Goal: Transaction & Acquisition: Purchase product/service

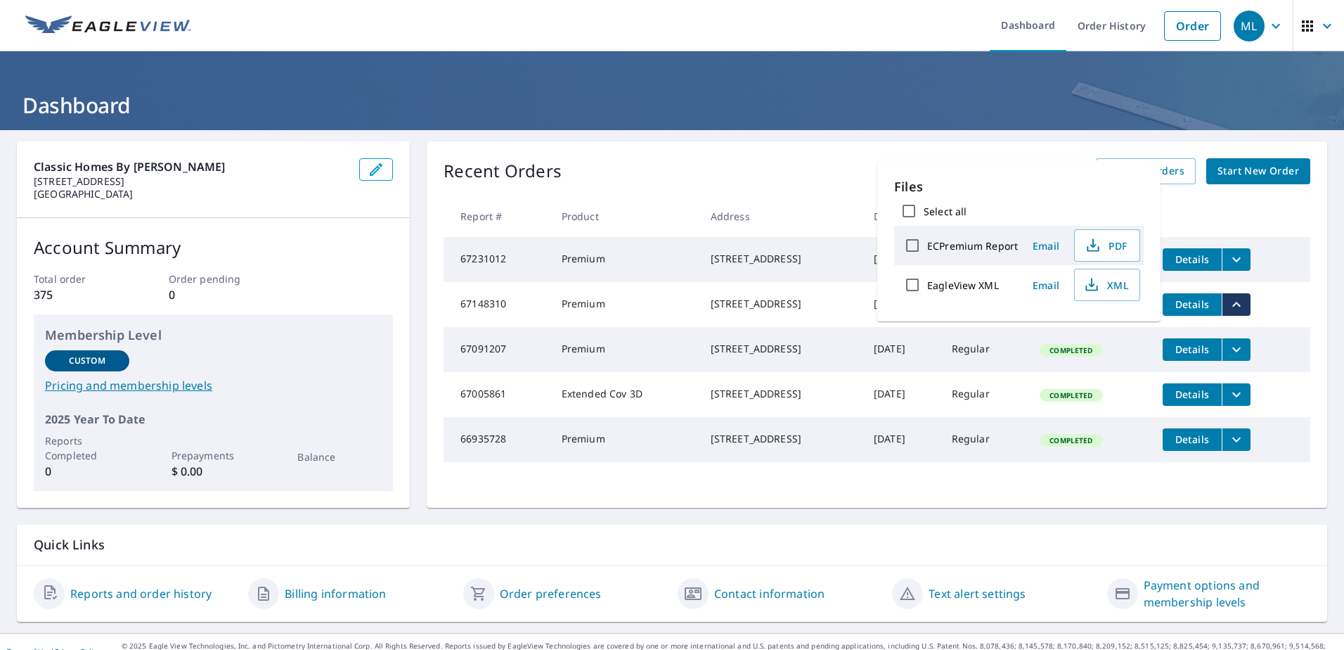
click at [1270, 211] on th at bounding box center [1230, 215] width 159 height 41
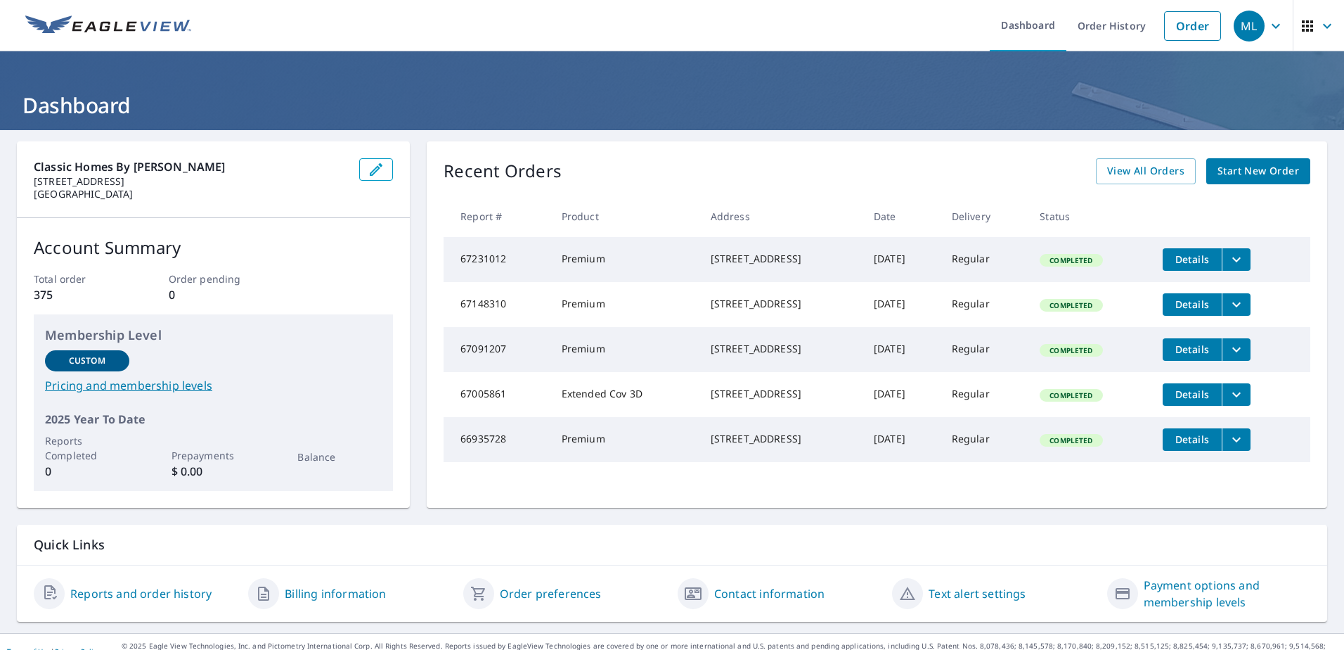
click at [1231, 171] on span "Start New Order" at bounding box center [1259, 171] width 82 height 18
click at [1185, 30] on link "Order" at bounding box center [1192, 26] width 57 height 30
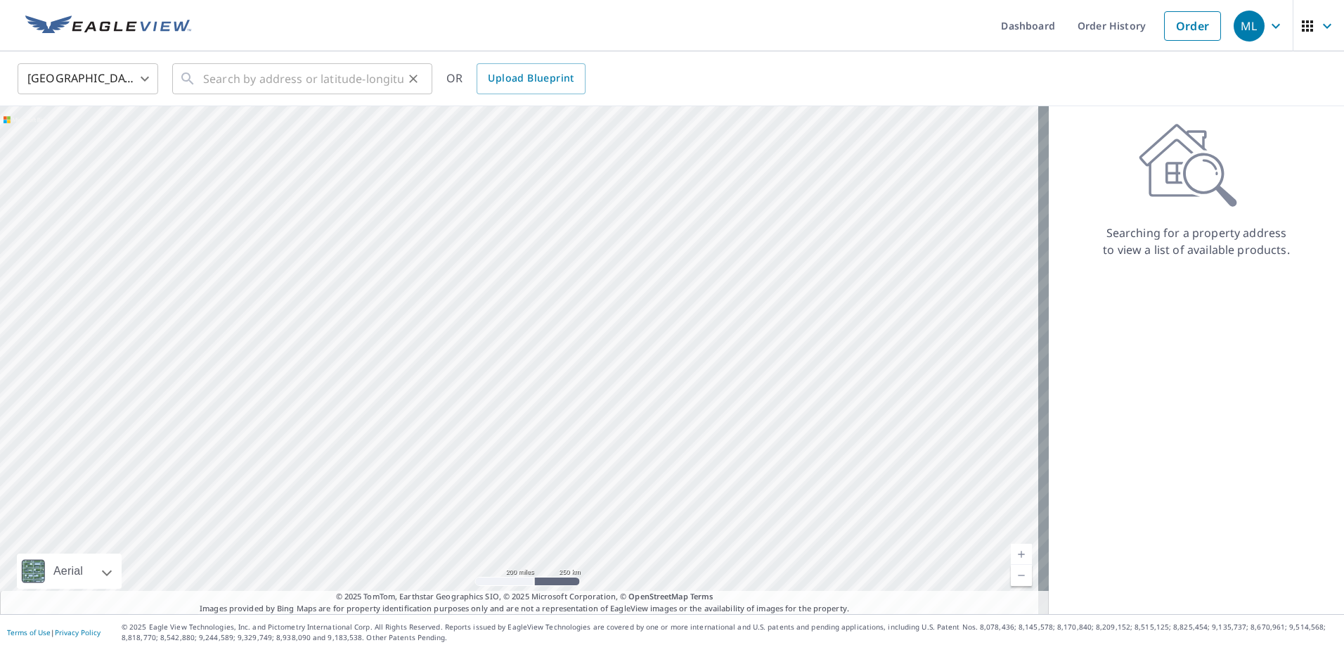
click at [202, 77] on div "​" at bounding box center [302, 78] width 260 height 31
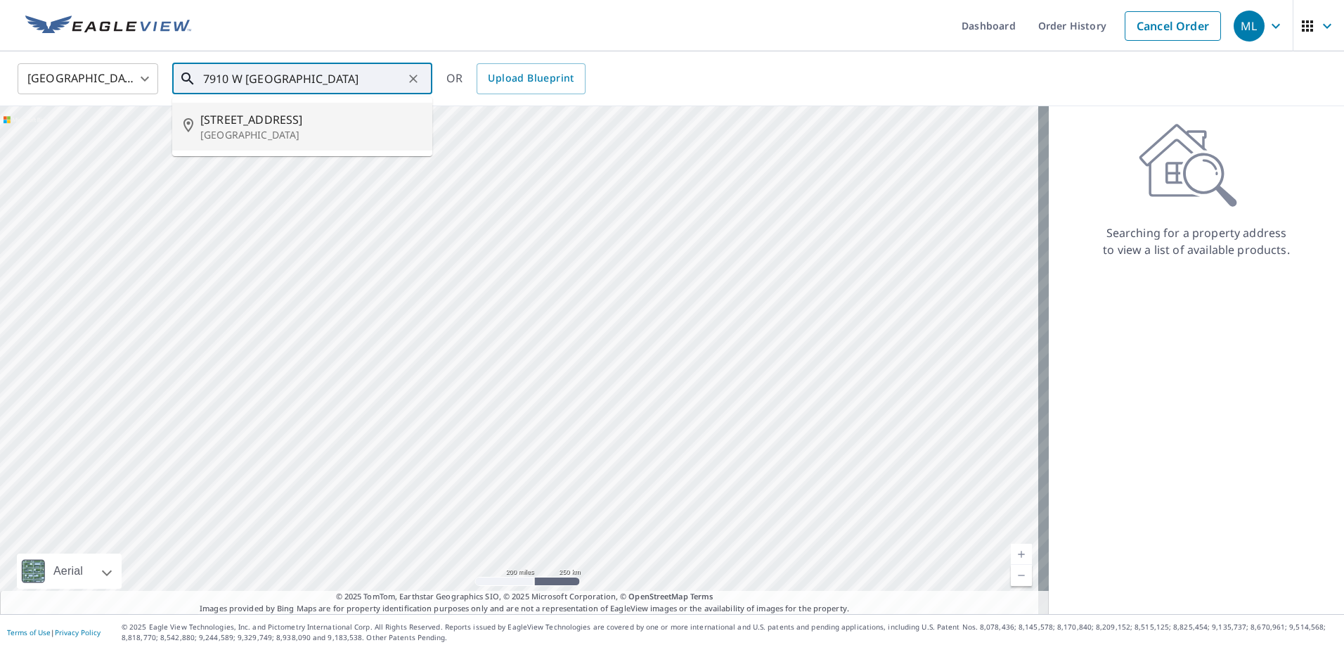
click at [243, 136] on p "[GEOGRAPHIC_DATA]" at bounding box center [310, 135] width 221 height 14
type input "[STREET_ADDRESS]"
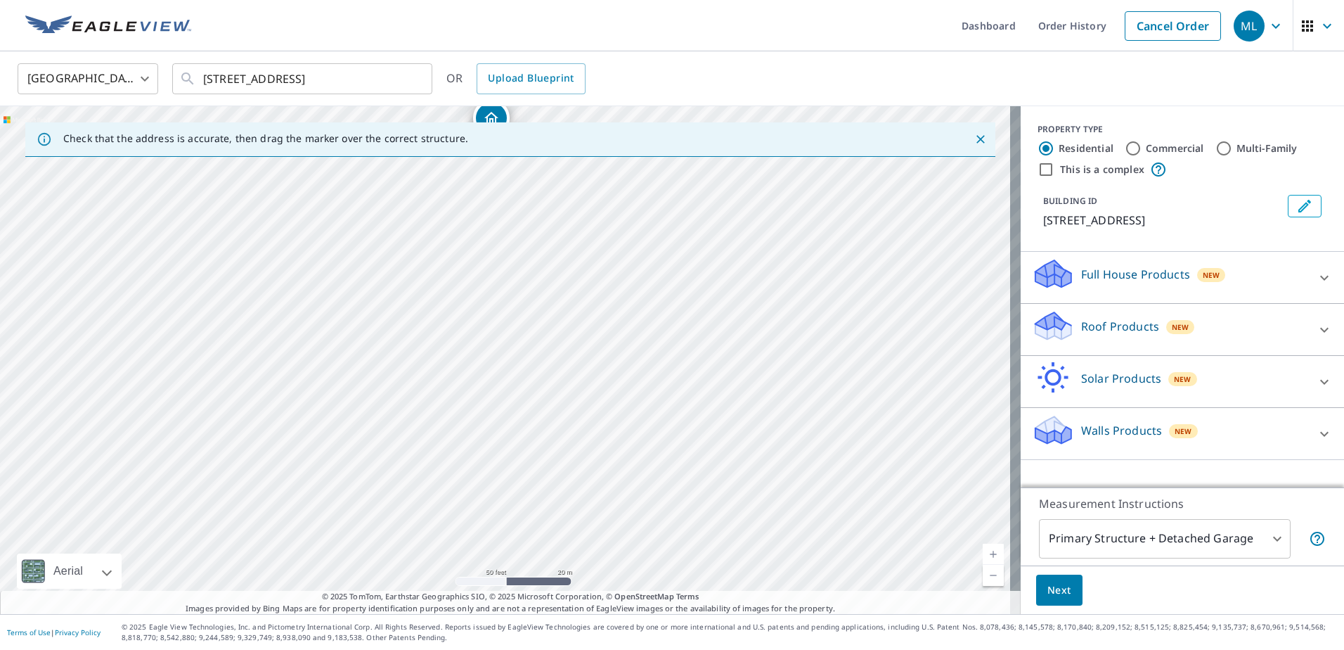
drag, startPoint x: 535, startPoint y: 420, endPoint x: 531, endPoint y: 287, distance: 133.6
click at [531, 287] on div "[STREET_ADDRESS]" at bounding box center [510, 360] width 1021 height 508
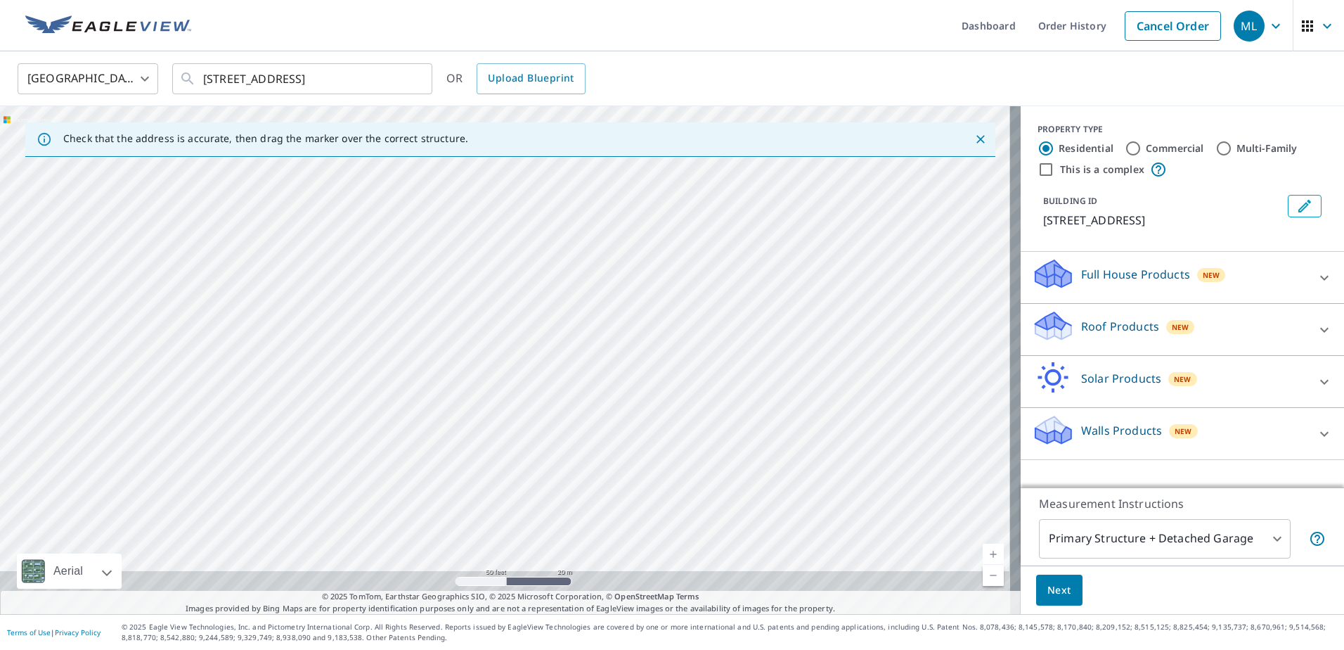
drag, startPoint x: 470, startPoint y: 393, endPoint x: 480, endPoint y: 275, distance: 118.6
click at [480, 275] on div "[STREET_ADDRESS]" at bounding box center [510, 360] width 1021 height 508
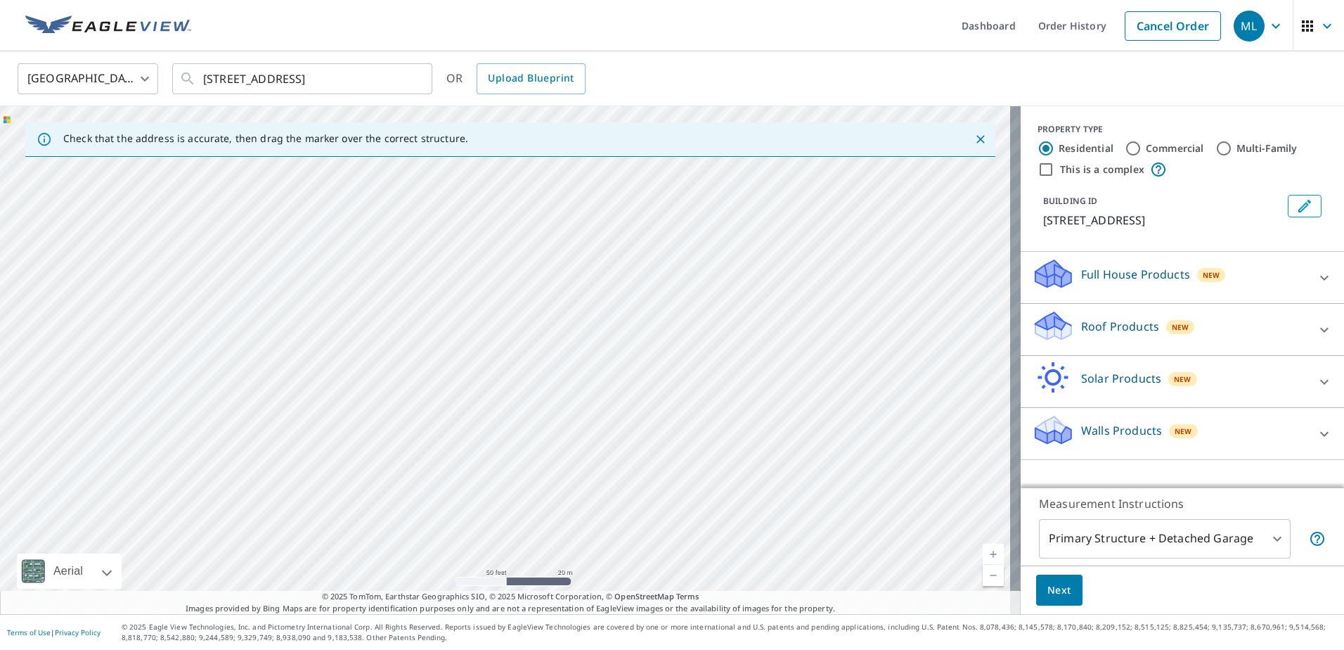
drag, startPoint x: 451, startPoint y: 346, endPoint x: 445, endPoint y: 250, distance: 95.8
click at [446, 254] on div "[STREET_ADDRESS]" at bounding box center [510, 360] width 1021 height 508
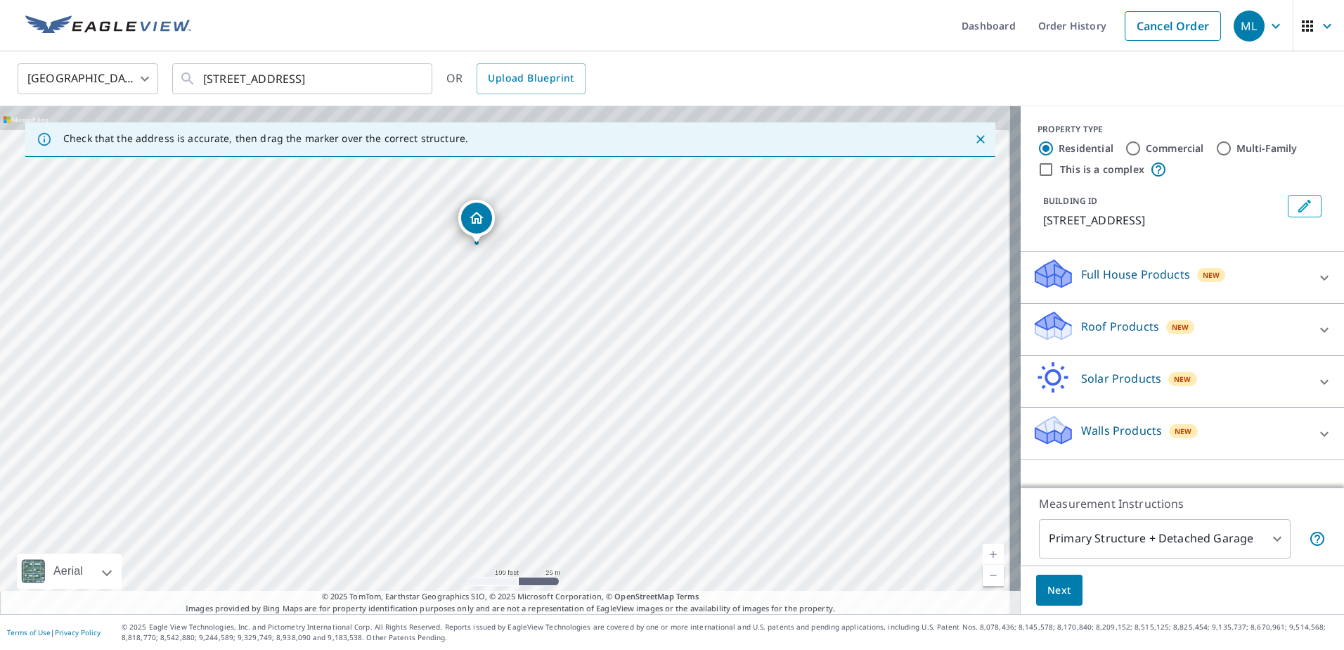
drag, startPoint x: 385, startPoint y: 373, endPoint x: 370, endPoint y: 494, distance: 121.8
click at [370, 485] on div "[STREET_ADDRESS]" at bounding box center [510, 360] width 1021 height 508
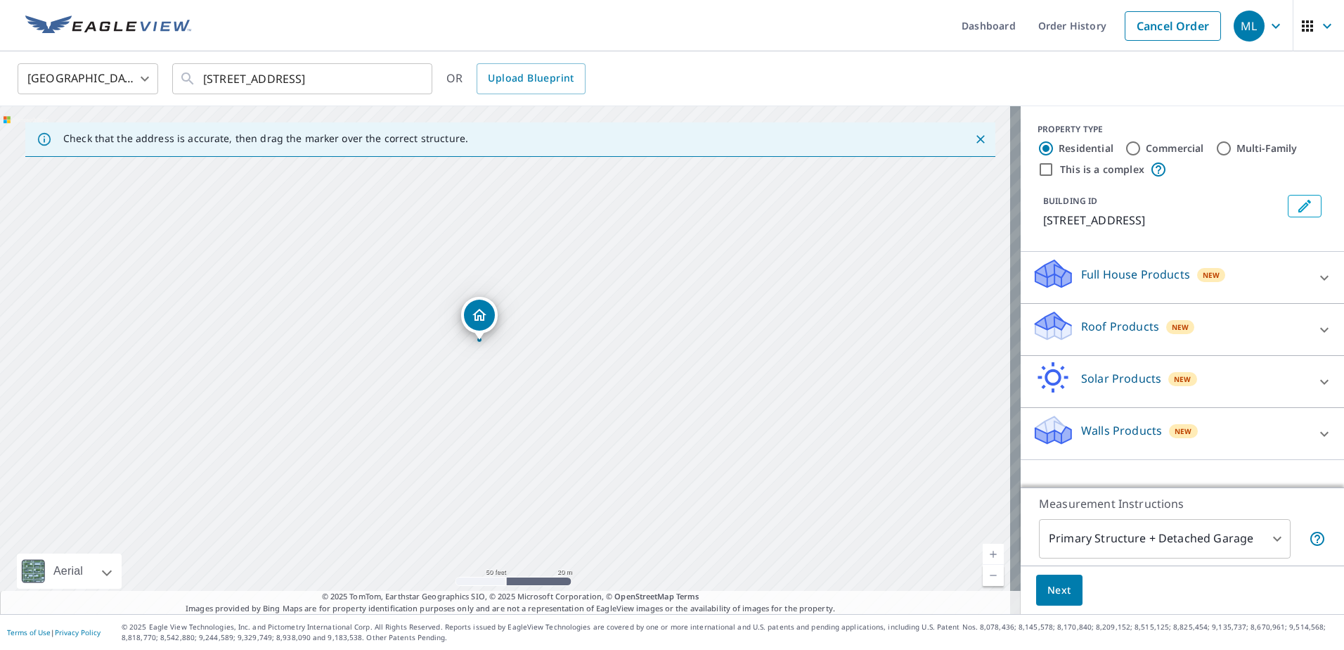
drag, startPoint x: 461, startPoint y: 273, endPoint x: 425, endPoint y: 422, distance: 153.3
click at [426, 418] on div "[STREET_ADDRESS]" at bounding box center [510, 360] width 1021 height 508
click at [1097, 327] on p "Roof Products" at bounding box center [1120, 326] width 78 height 17
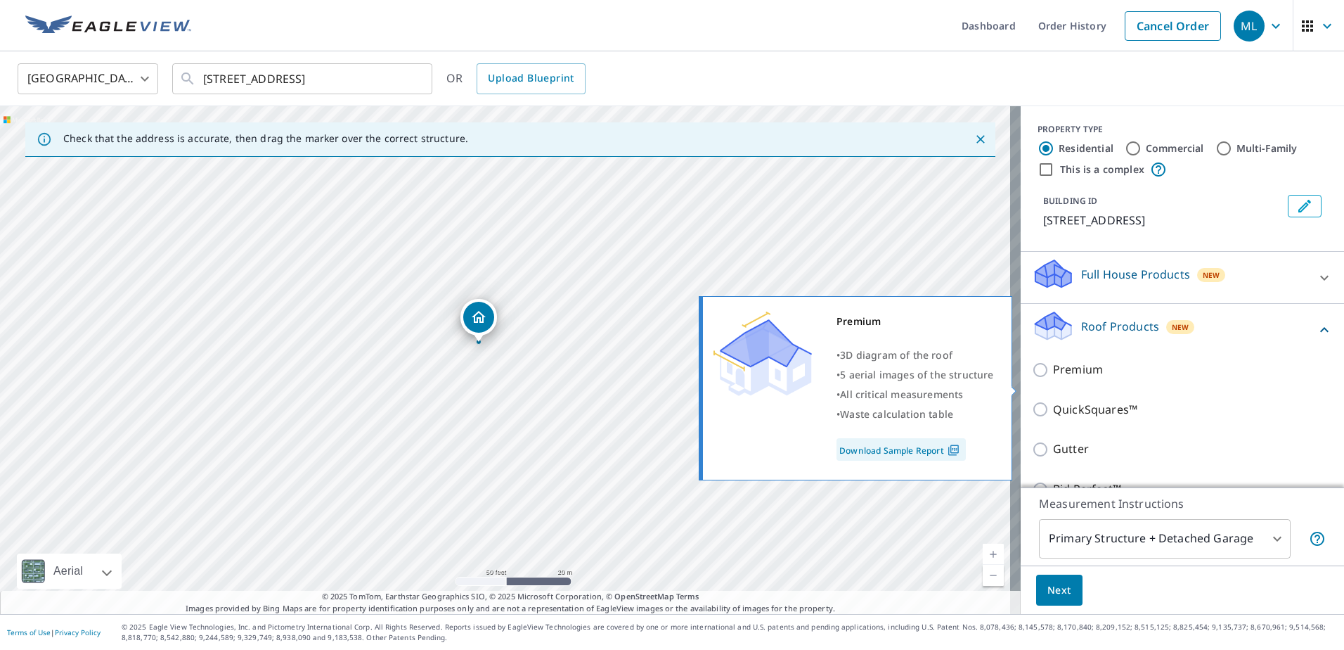
click at [1032, 378] on input "Premium" at bounding box center [1042, 369] width 21 height 17
checkbox input "true"
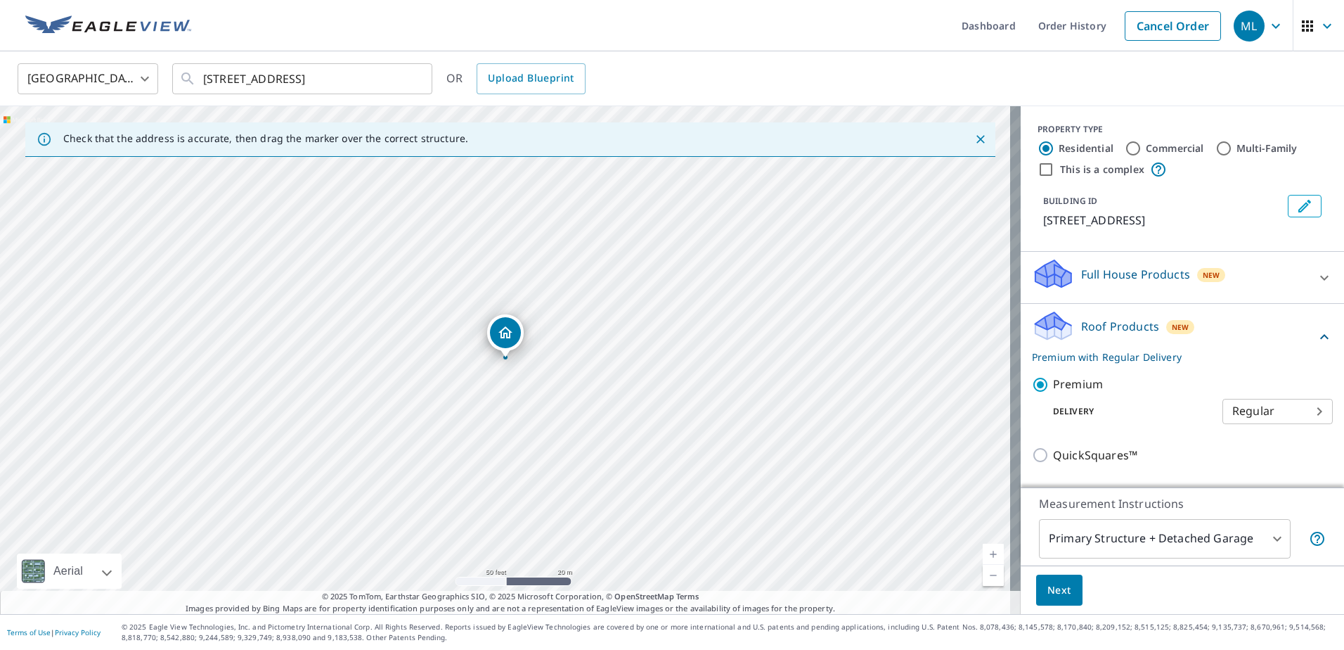
click at [1267, 537] on body "ML ML Dashboard Order History Cancel Order ML [GEOGRAPHIC_DATA] [GEOGRAPHIC_DAT…" at bounding box center [672, 325] width 1344 height 650
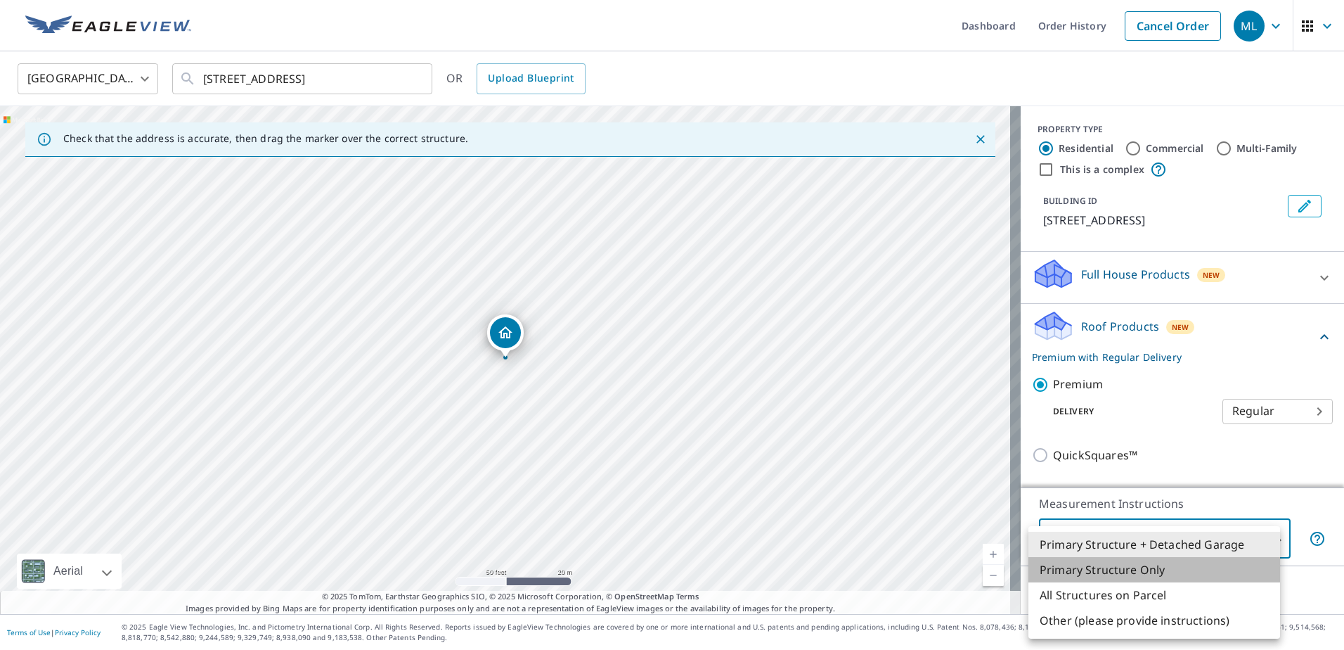
click at [1156, 568] on li "Primary Structure Only" at bounding box center [1154, 569] width 252 height 25
type input "2"
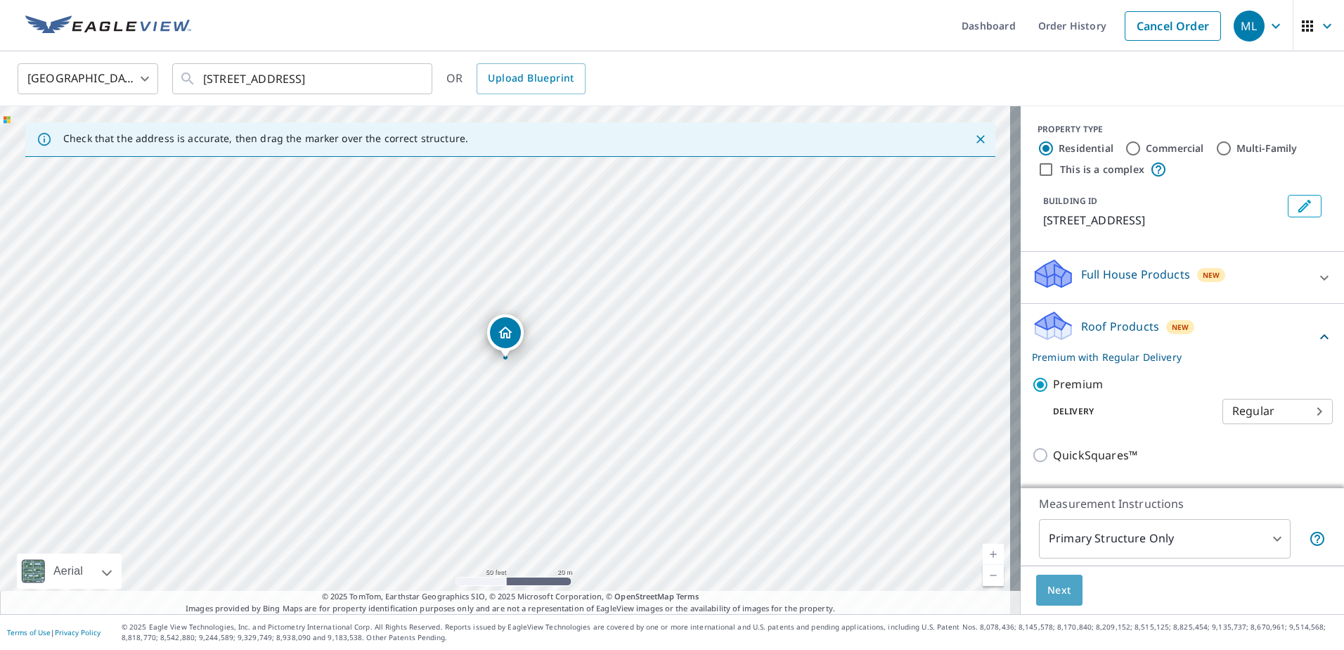
click at [1061, 598] on button "Next" at bounding box center [1059, 590] width 46 height 32
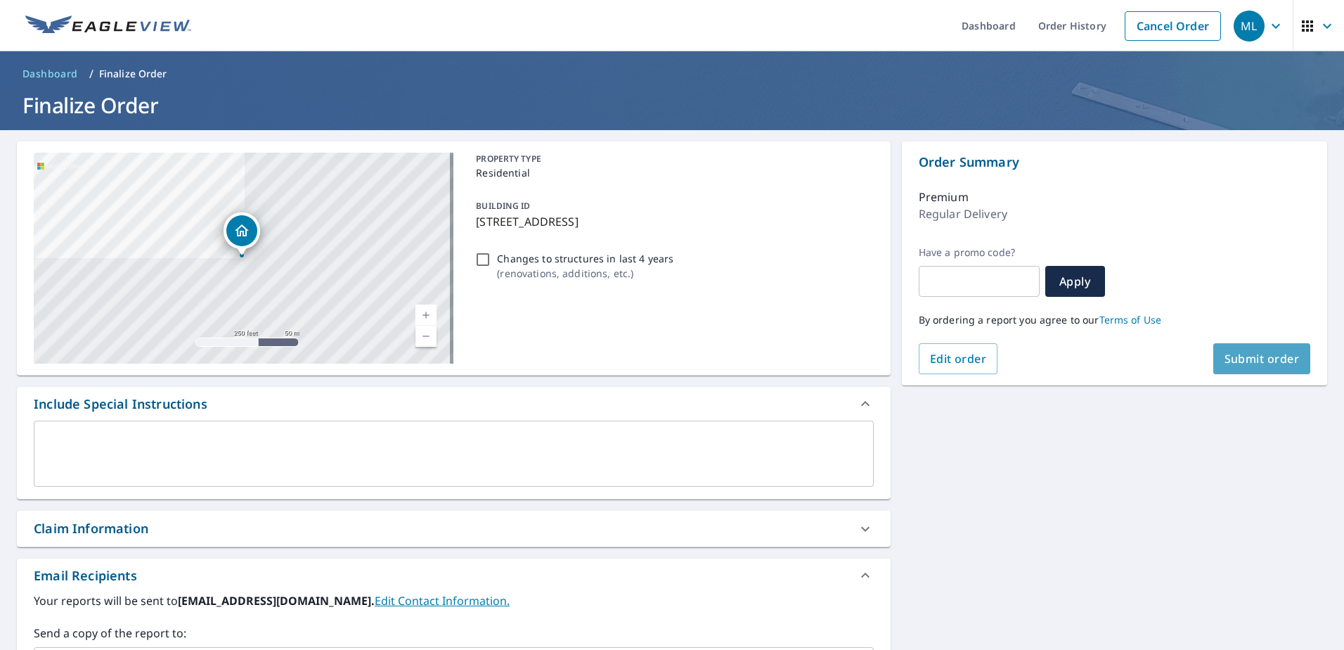
click at [1239, 358] on span "Submit order" at bounding box center [1262, 358] width 75 height 15
